Goal: Transaction & Acquisition: Purchase product/service

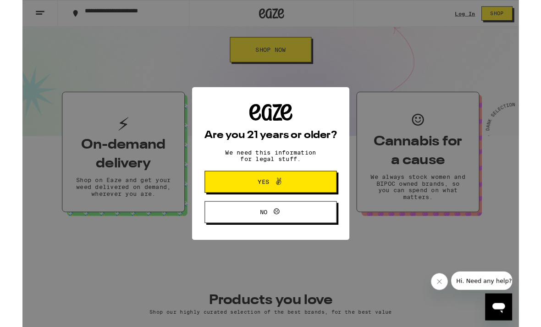
scroll to position [152, 0]
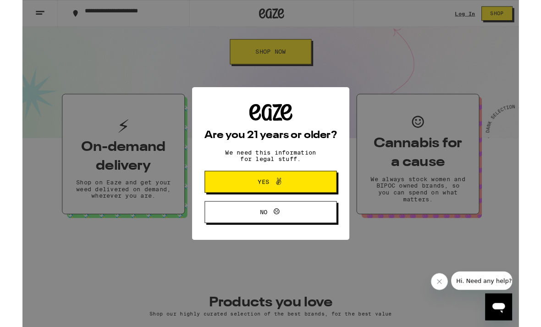
click at [306, 196] on button "Yes" at bounding box center [270, 198] width 144 height 24
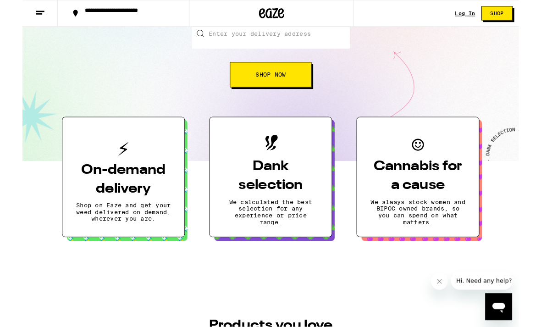
scroll to position [108, 0]
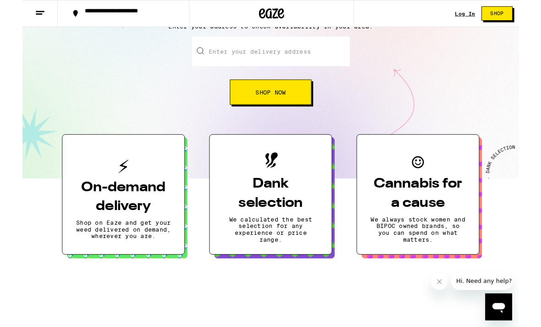
click at [292, 98] on button "Shop Now" at bounding box center [270, 100] width 89 height 27
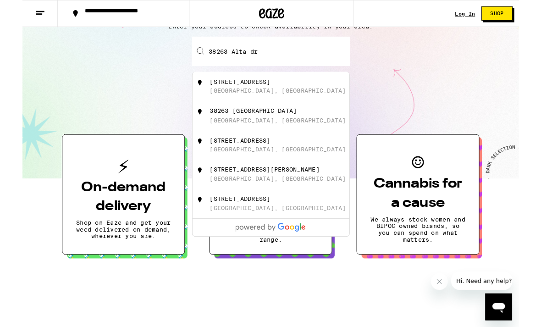
click at [227, 131] on div "[GEOGRAPHIC_DATA][PERSON_NAME], [GEOGRAPHIC_DATA]" at bounding box center [286, 125] width 164 height 17
type input "[STREET_ADDRESS]"
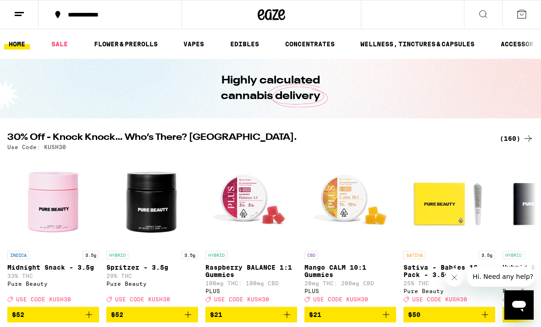
click at [245, 47] on link "EDIBLES" at bounding box center [244, 43] width 38 height 11
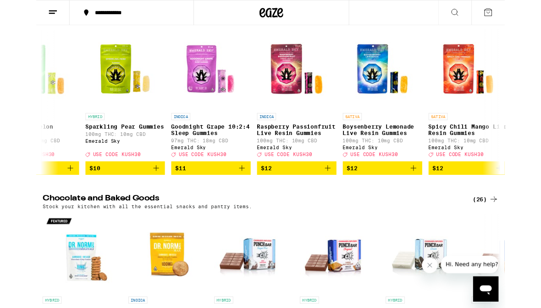
scroll to position [0, 1336]
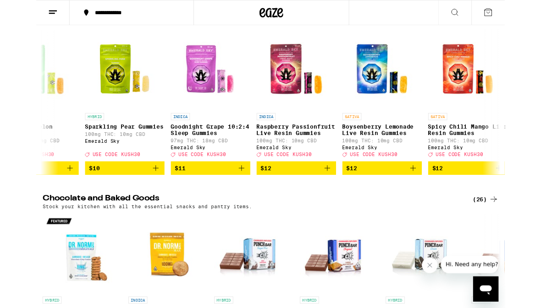
click at [438, 200] on icon "Add to bag" at bounding box center [434, 194] width 11 height 11
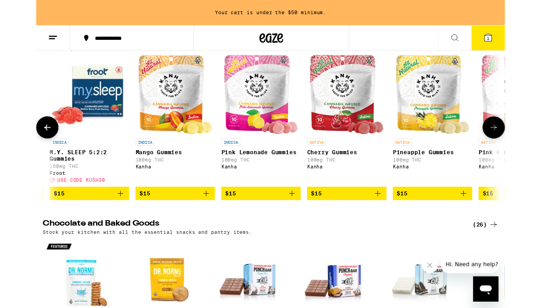
scroll to position [0, 2863]
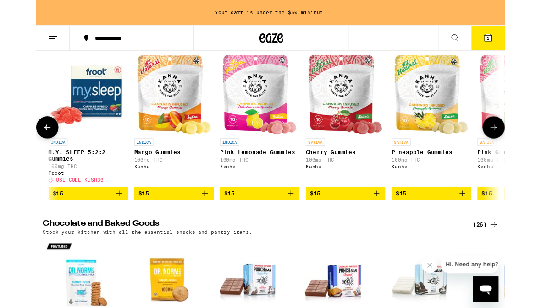
click at [392, 229] on icon "Add to bag" at bounding box center [392, 223] width 11 height 11
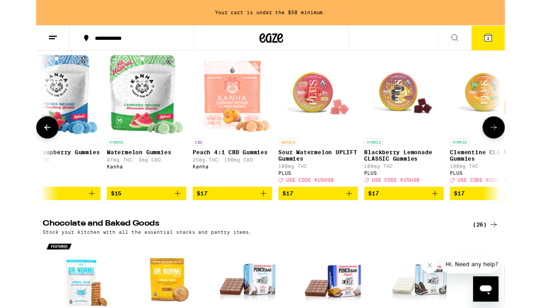
scroll to position [0, 3489]
click at [361, 229] on icon "Add to bag" at bounding box center [360, 223] width 11 height 11
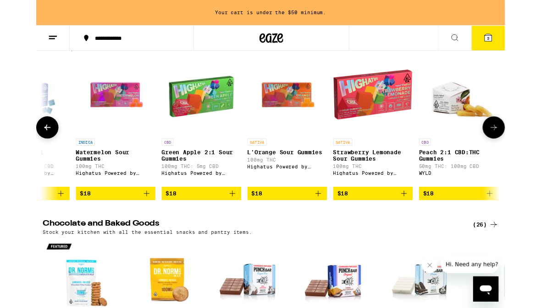
scroll to position [0, 4808]
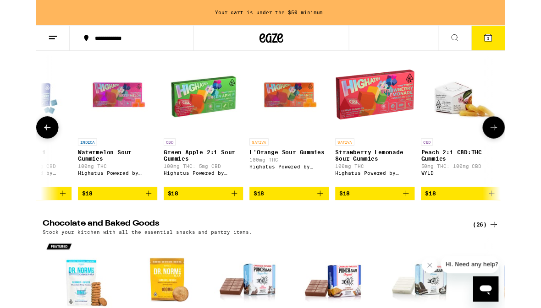
click at [335, 230] on button "$18" at bounding box center [292, 224] width 92 height 16
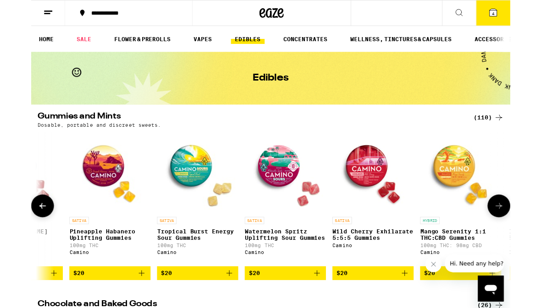
scroll to position [0, 6594]
click at [225, 312] on button "$20" at bounding box center [188, 309] width 92 height 16
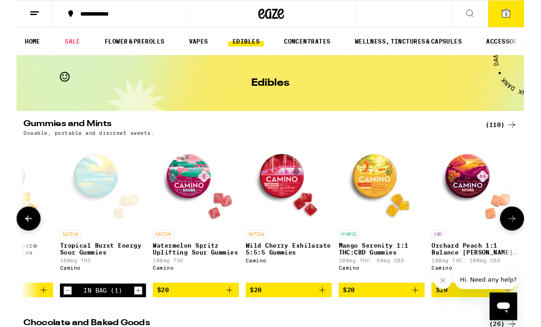
scroll to position [0, 6685]
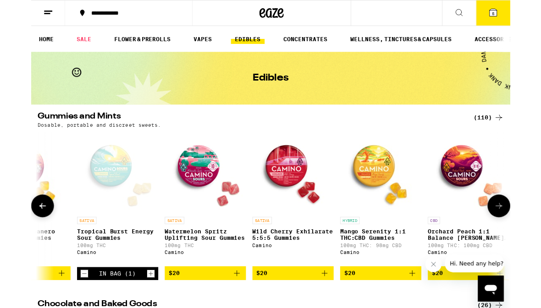
click at [187, 192] on img "Open page for Watermelon Spritz Uplifting Sour Gummies from Camino" at bounding box center [197, 195] width 92 height 92
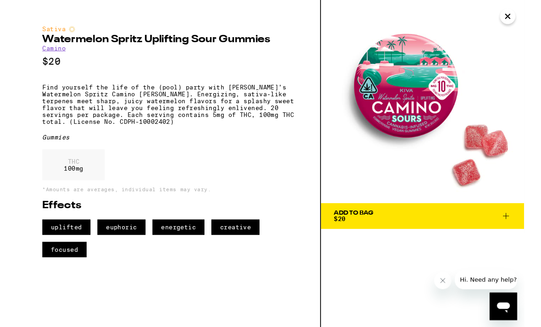
click at [351, 229] on div "Add To Bag" at bounding box center [359, 227] width 42 height 6
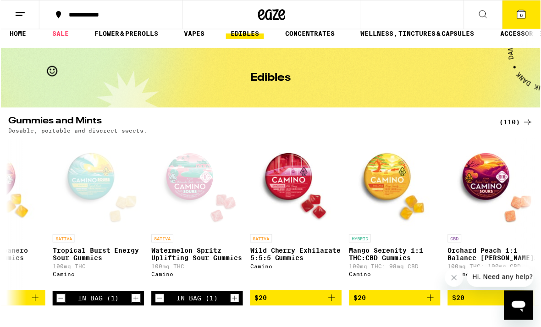
scroll to position [11, 0]
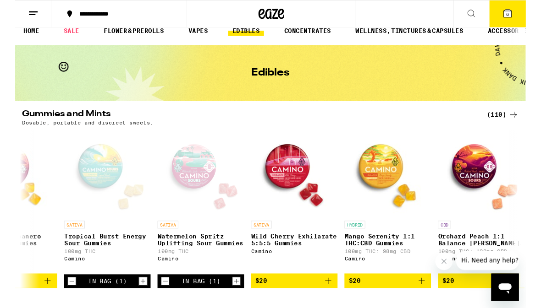
click at [519, 18] on icon at bounding box center [521, 14] width 8 height 8
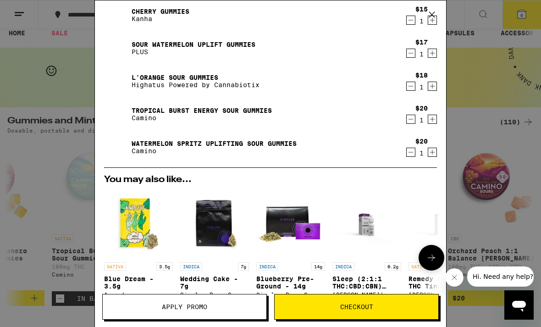
scroll to position [60, 0]
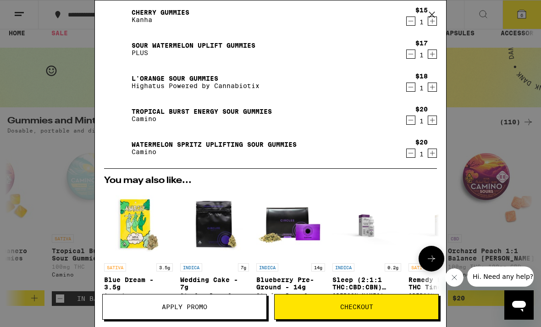
click at [376, 300] on button "Checkout" at bounding box center [356, 307] width 164 height 26
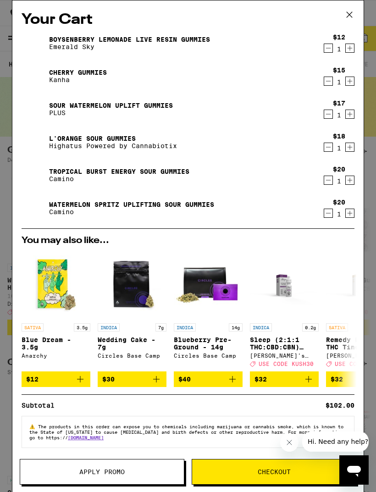
click at [354, 16] on icon at bounding box center [349, 15] width 14 height 14
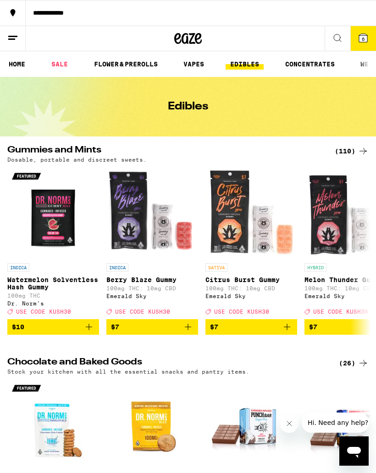
click at [66, 63] on link "SALE" at bounding box center [60, 64] width 26 height 11
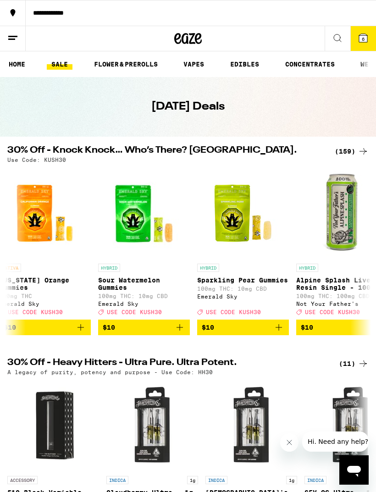
scroll to position [0, 3676]
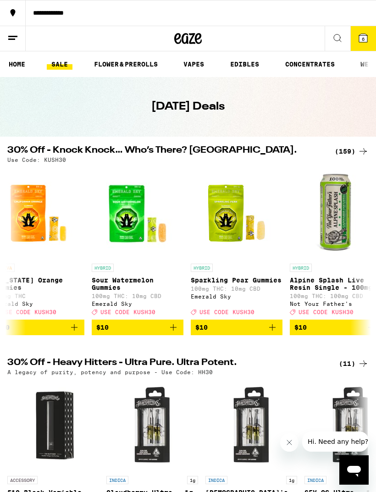
click at [172, 326] on icon "Add to bag" at bounding box center [173, 327] width 11 height 11
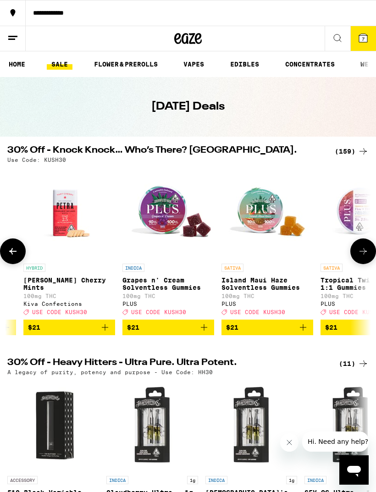
scroll to position [0, 8495]
click at [273, 216] on img "Open page for Island Maui Haze Solventless Gummies from PLUS" at bounding box center [267, 213] width 92 height 92
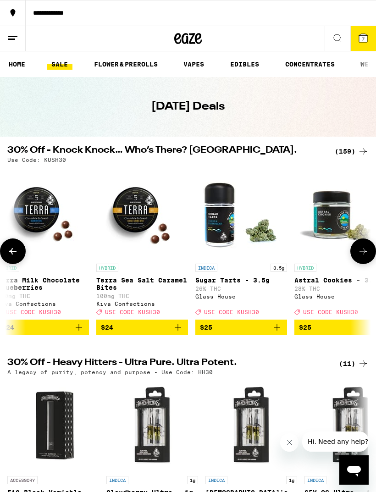
click at [364, 44] on button "7" at bounding box center [363, 38] width 26 height 25
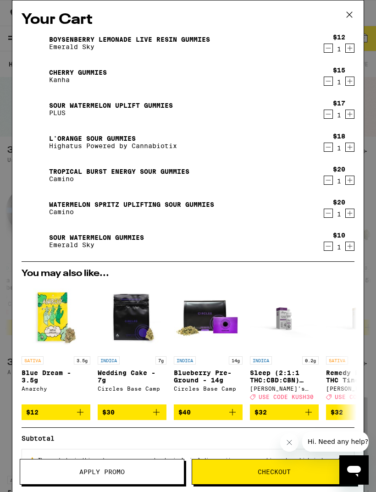
scroll to position [0, 11300]
click at [323, 249] on button "Decrement" at bounding box center [327, 245] width 9 height 9
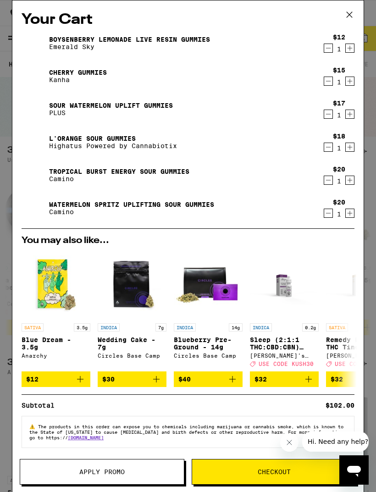
click at [346, 15] on icon at bounding box center [349, 15] width 14 height 14
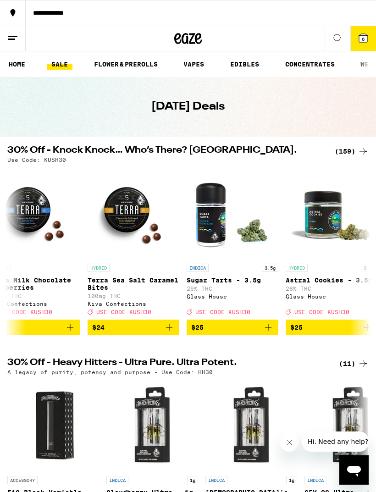
scroll to position [0, 11302]
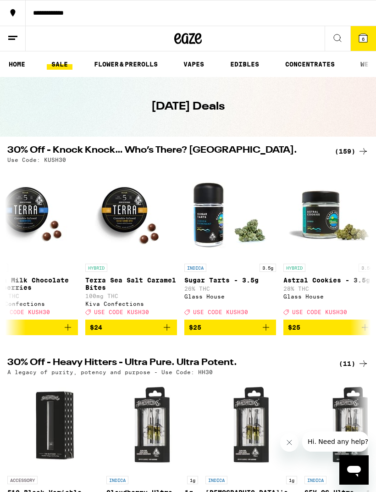
click at [273, 38] on div "**********" at bounding box center [188, 39] width 376 height 26
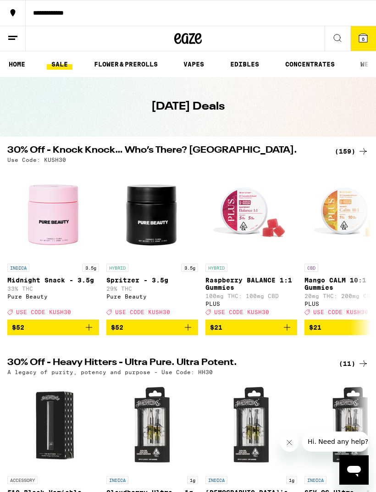
scroll to position [0, 0]
click at [334, 43] on icon at bounding box center [337, 38] width 11 height 11
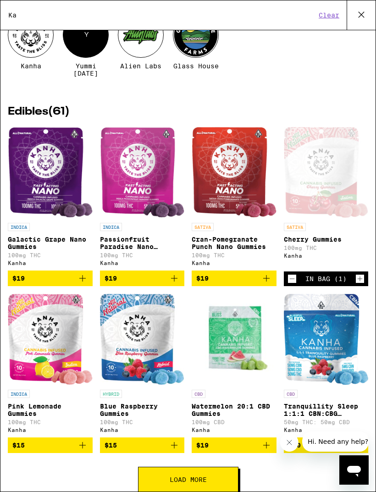
scroll to position [71, 0]
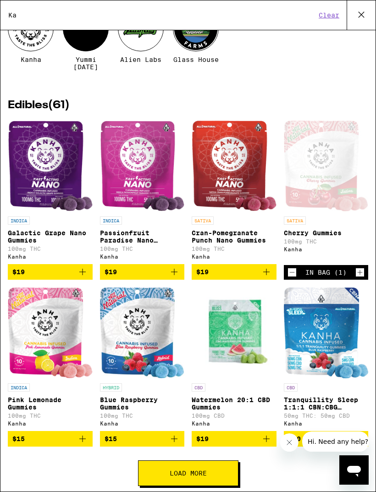
type input "Ka"
click at [264, 273] on icon "Add to bag" at bounding box center [266, 271] width 11 height 11
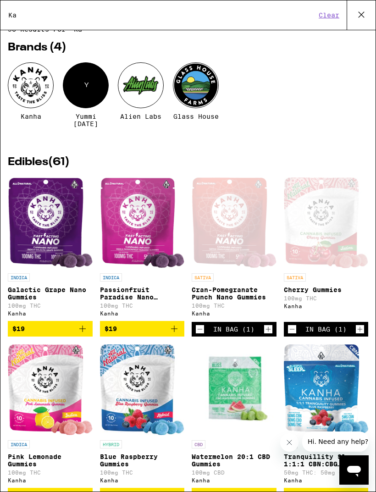
scroll to position [7, 0]
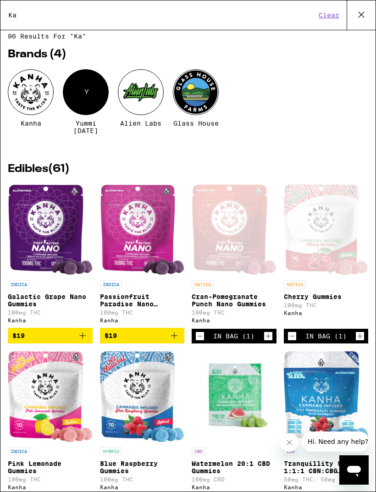
click at [361, 14] on icon at bounding box center [361, 15] width 14 height 14
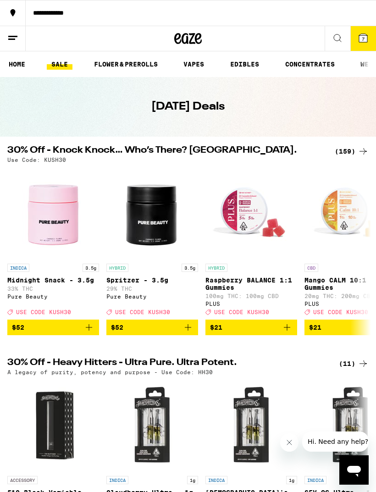
click at [360, 36] on icon at bounding box center [363, 38] width 8 height 8
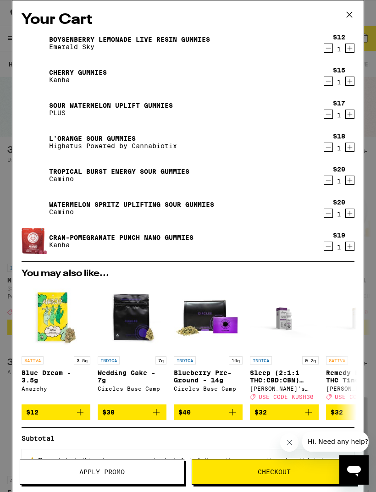
click at [328, 82] on icon "Decrement" at bounding box center [328, 81] width 8 height 11
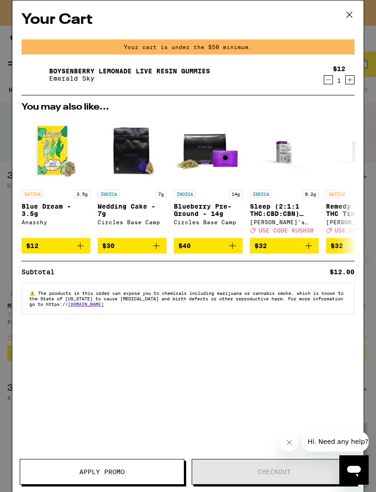
click at [348, 14] on icon at bounding box center [349, 15] width 14 height 14
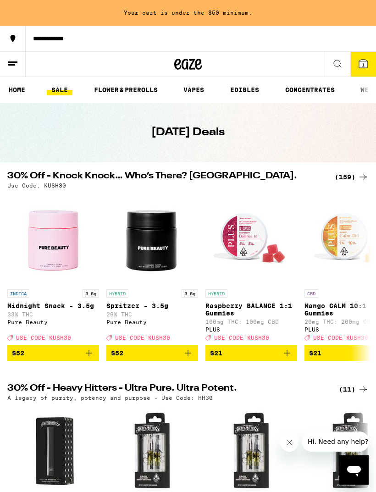
click at [358, 68] on icon at bounding box center [362, 63] width 11 height 11
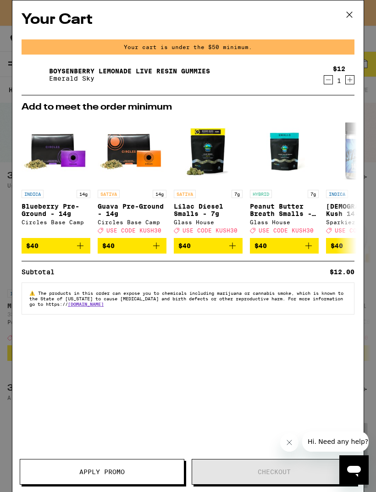
click at [347, 20] on icon at bounding box center [349, 15] width 14 height 14
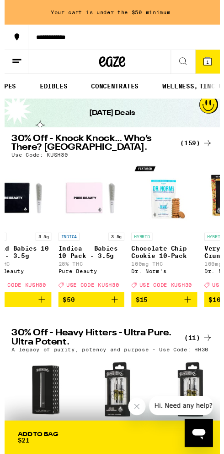
scroll to position [0, 150]
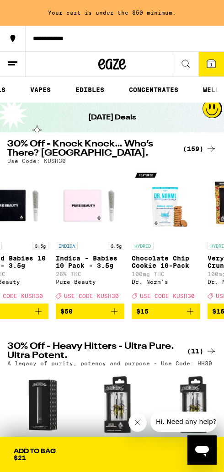
click at [95, 86] on link "EDIBLES" at bounding box center [90, 89] width 38 height 11
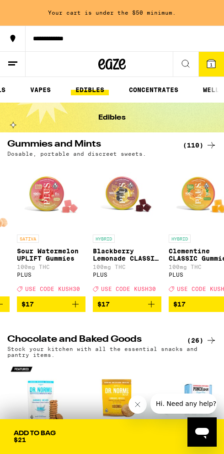
scroll to position [0, 2879]
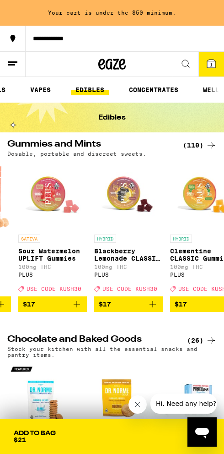
click at [78, 308] on icon "Add to bag" at bounding box center [76, 304] width 11 height 11
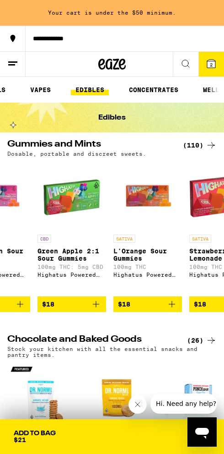
scroll to position [0, 3773]
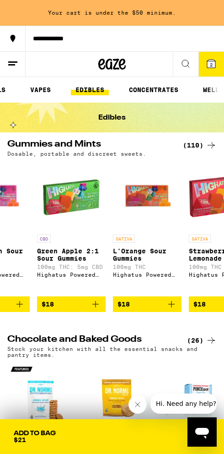
click at [172, 310] on icon "Add to bag" at bounding box center [171, 304] width 11 height 11
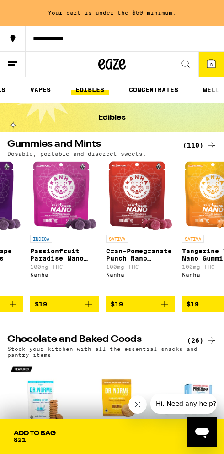
scroll to position [0, 4154]
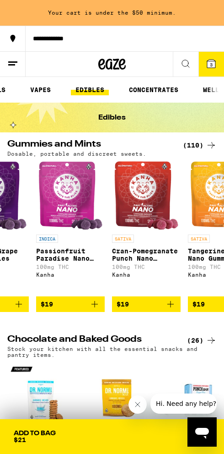
click at [168, 312] on button "$19" at bounding box center [146, 304] width 69 height 16
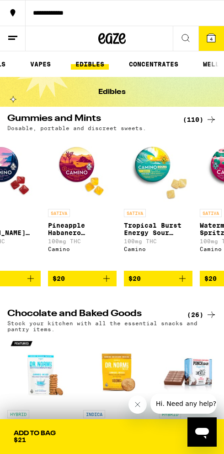
scroll to position [0, 5055]
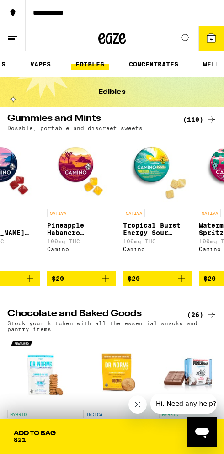
click at [190, 279] on button "$20" at bounding box center [157, 279] width 69 height 16
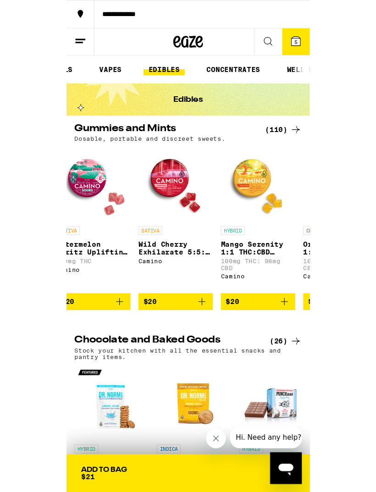
scroll to position [0, 5256]
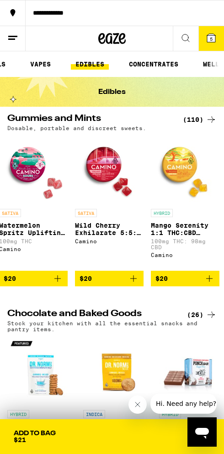
click at [60, 280] on icon "Add to bag" at bounding box center [57, 278] width 11 height 11
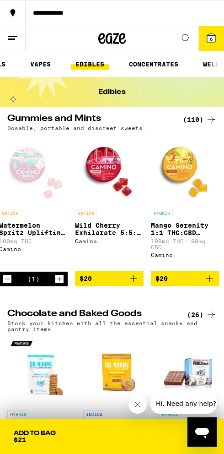
click at [213, 42] on span "6" at bounding box center [211, 38] width 3 height 5
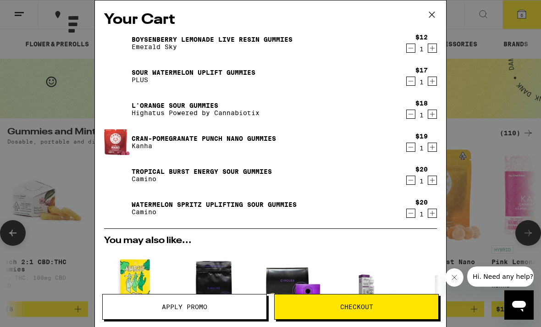
scroll to position [0, 71]
